Goal: Transaction & Acquisition: Register for event/course

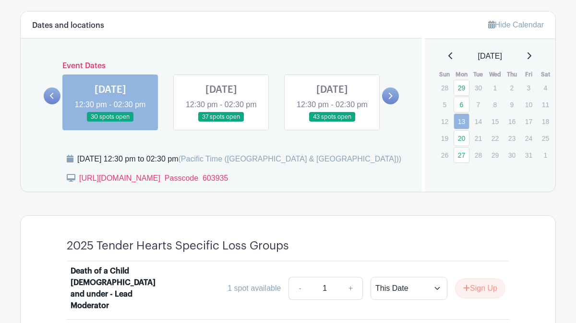
scroll to position [522, 0]
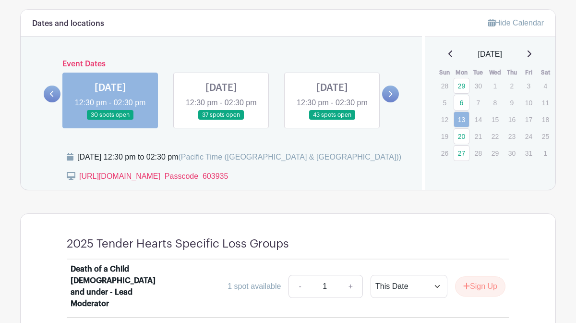
click at [221, 120] on link at bounding box center [221, 120] width 0 height 0
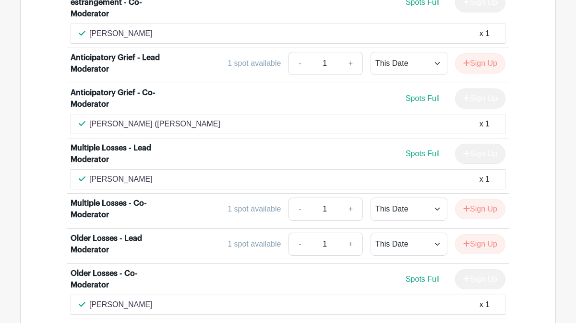
scroll to position [2457, 0]
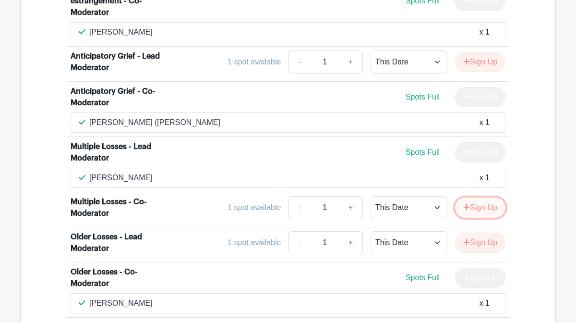
click at [483, 197] on button "Sign Up" at bounding box center [480, 207] width 50 height 20
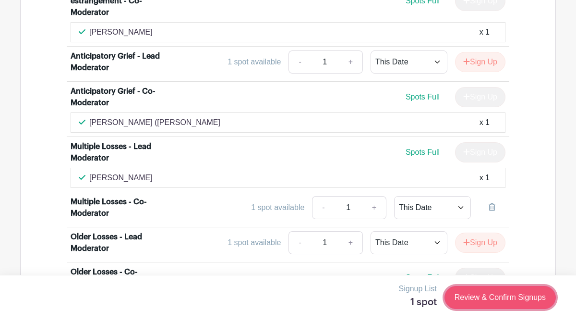
click at [502, 300] on link "Review & Confirm Signups" at bounding box center [500, 297] width 111 height 23
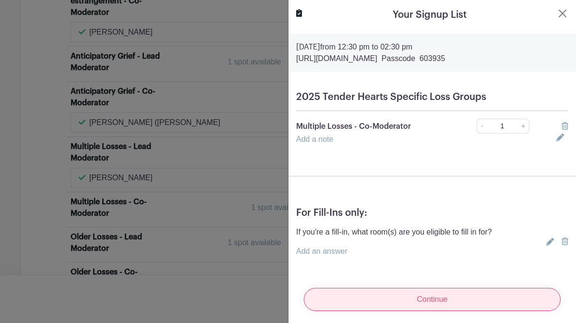
click at [501, 298] on input "Continue" at bounding box center [432, 299] width 257 height 23
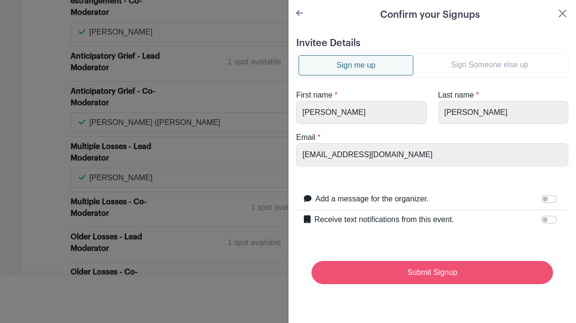
click at [433, 268] on input "Submit Signup" at bounding box center [433, 272] width 242 height 23
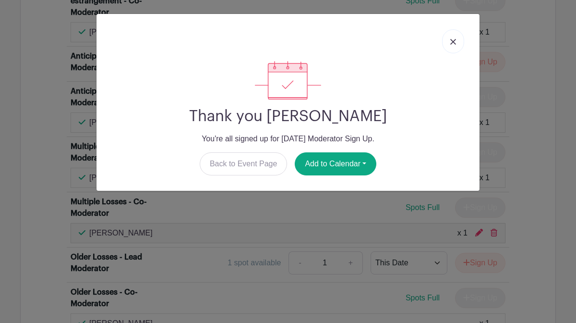
click at [454, 41] on img at bounding box center [453, 42] width 6 height 6
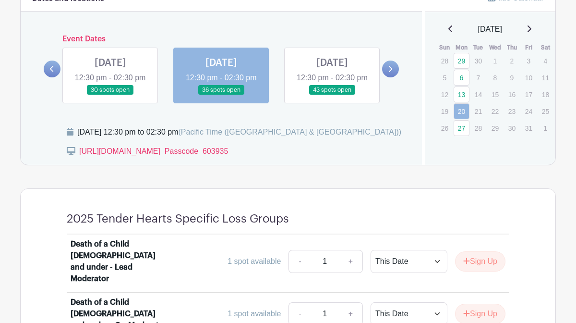
scroll to position [543, 0]
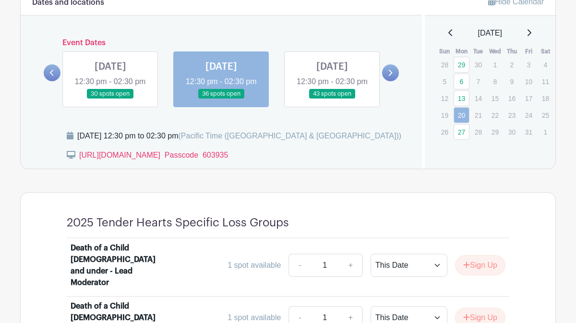
click at [332, 99] on link at bounding box center [332, 99] width 0 height 0
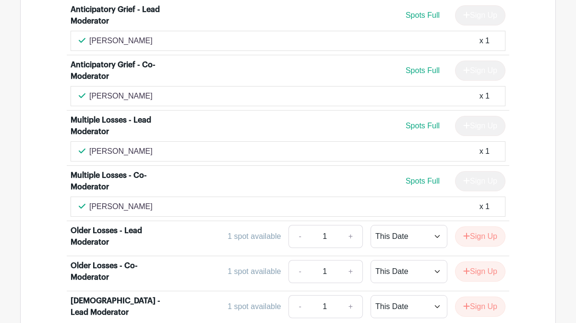
scroll to position [2483, 0]
click at [475, 262] on button "Sign Up" at bounding box center [480, 272] width 50 height 20
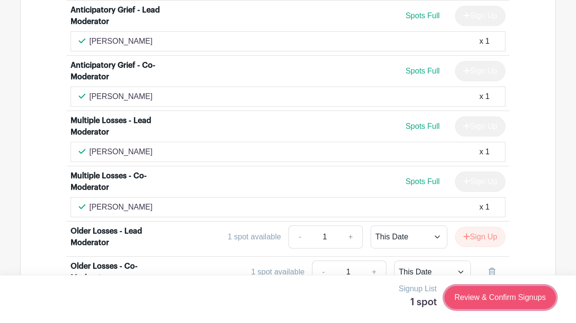
click at [486, 295] on link "Review & Confirm Signups" at bounding box center [500, 297] width 111 height 23
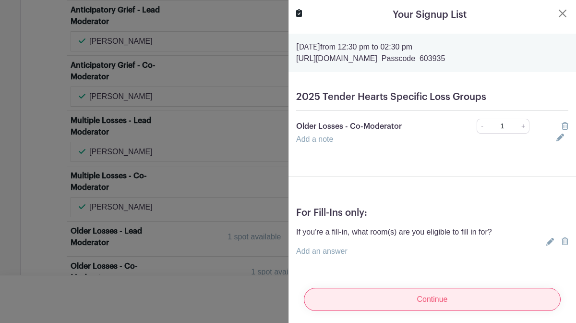
click at [471, 301] on input "Continue" at bounding box center [432, 299] width 257 height 23
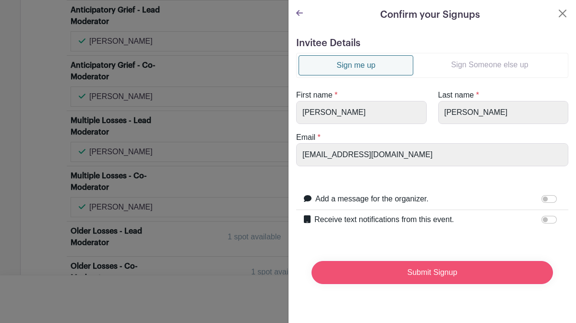
click at [455, 268] on input "Submit Signup" at bounding box center [433, 272] width 242 height 23
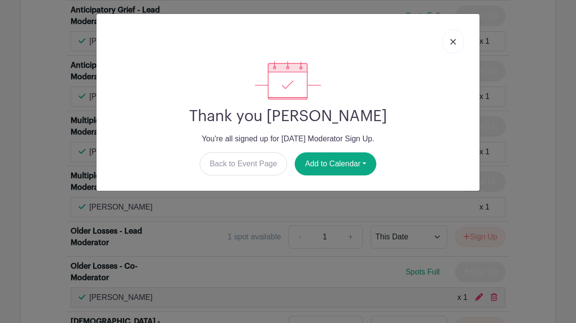
click at [455, 45] on link at bounding box center [453, 41] width 22 height 24
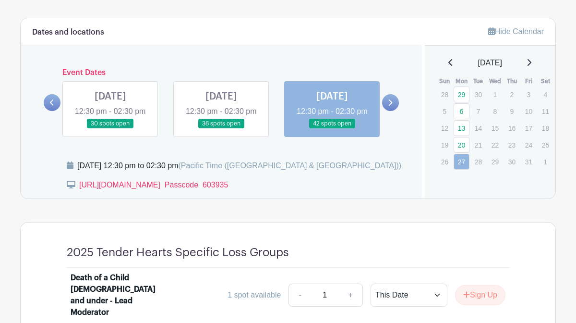
scroll to position [538, 0]
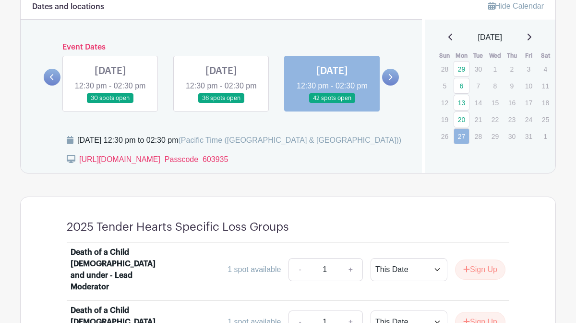
click at [221, 103] on link at bounding box center [221, 103] width 0 height 0
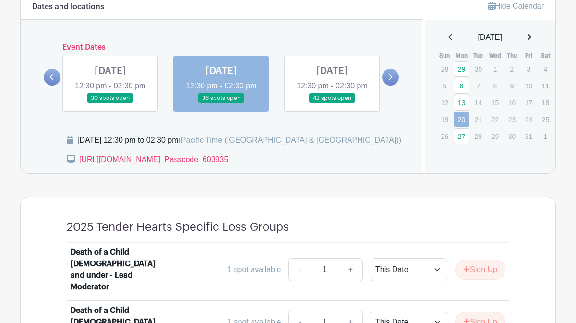
click at [221, 103] on link at bounding box center [221, 103] width 0 height 0
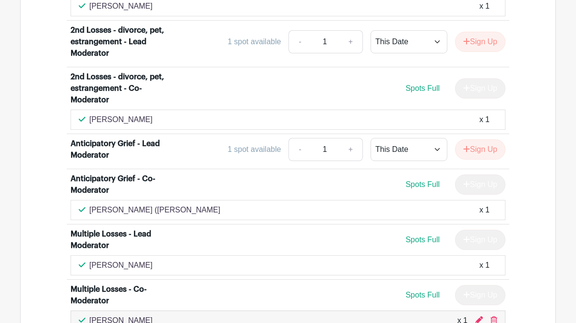
scroll to position [2372, 0]
